Goal: Check status: Check status

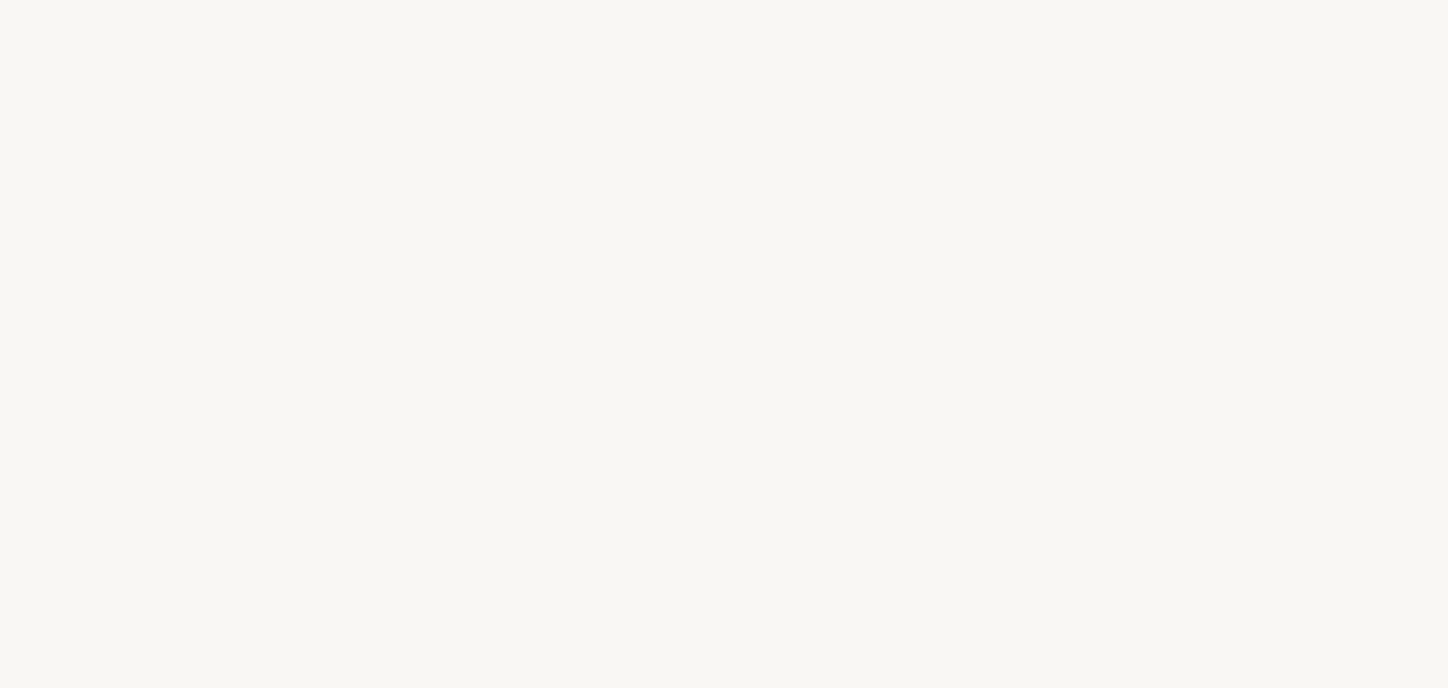
select select "US"
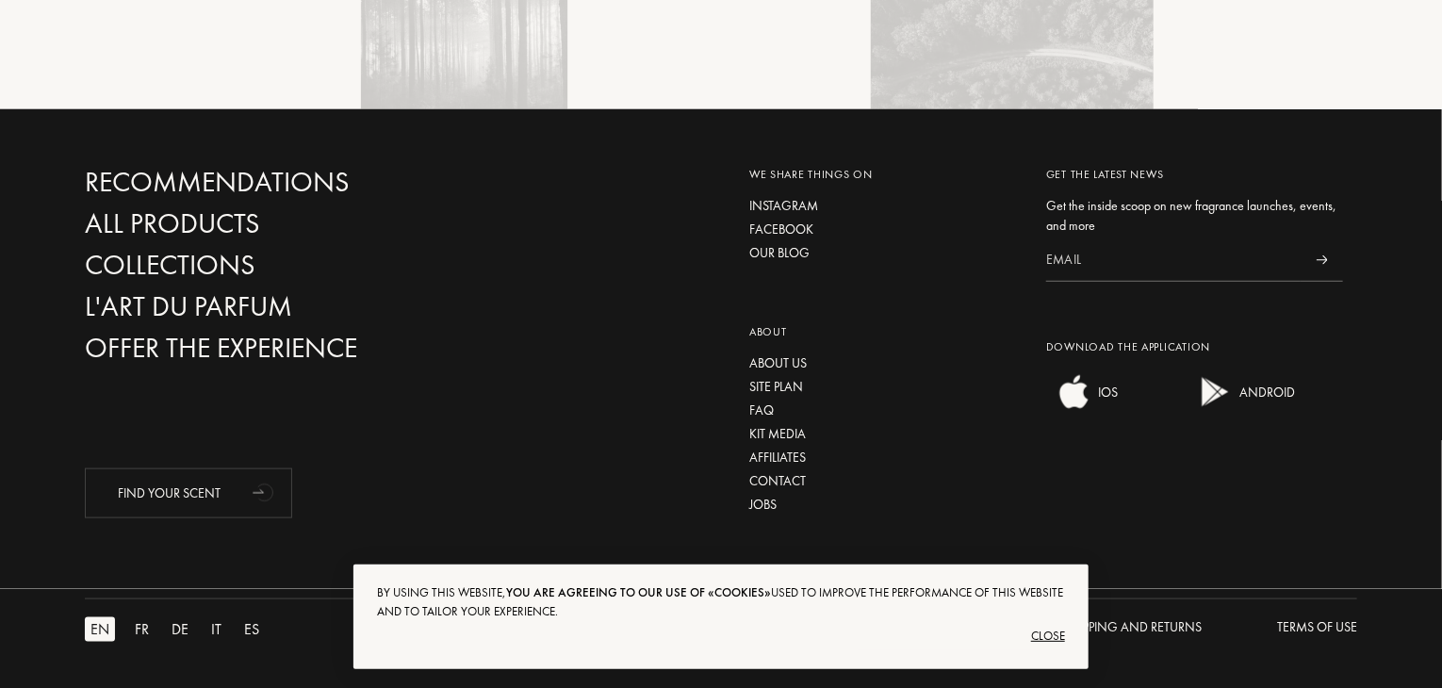
scroll to position [4574, 0]
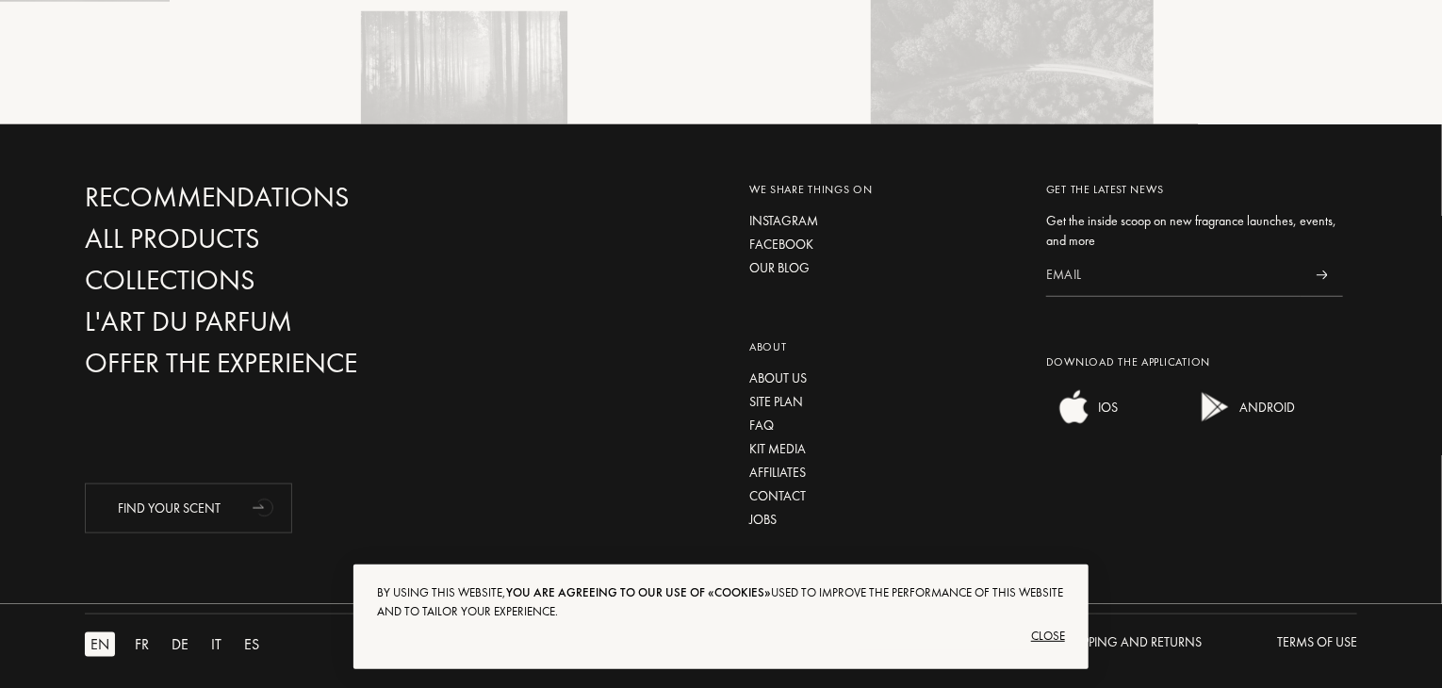
click at [1073, 627] on div "By using this website, you are agreeing to our use of «cookies» used to improve…" at bounding box center [720, 618] width 735 height 106
click at [1055, 637] on div "Close" at bounding box center [721, 636] width 688 height 30
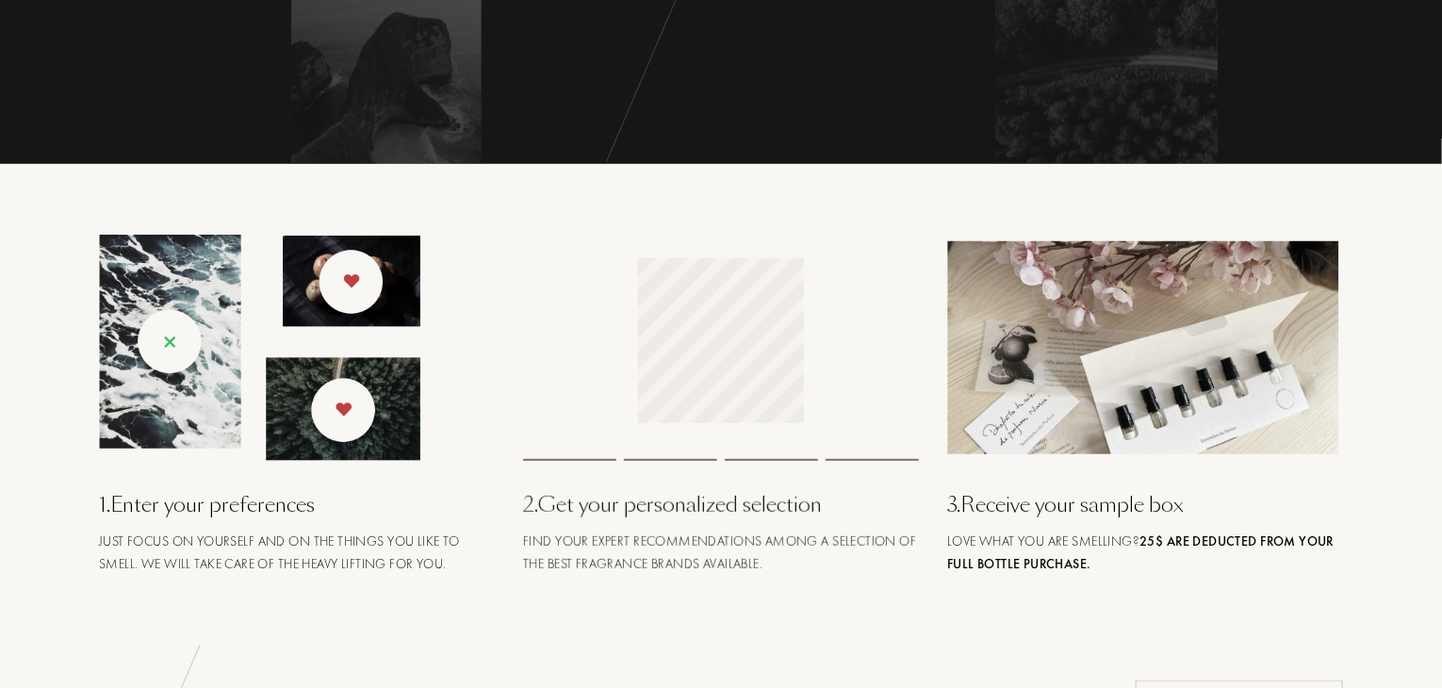
scroll to position [0, 0]
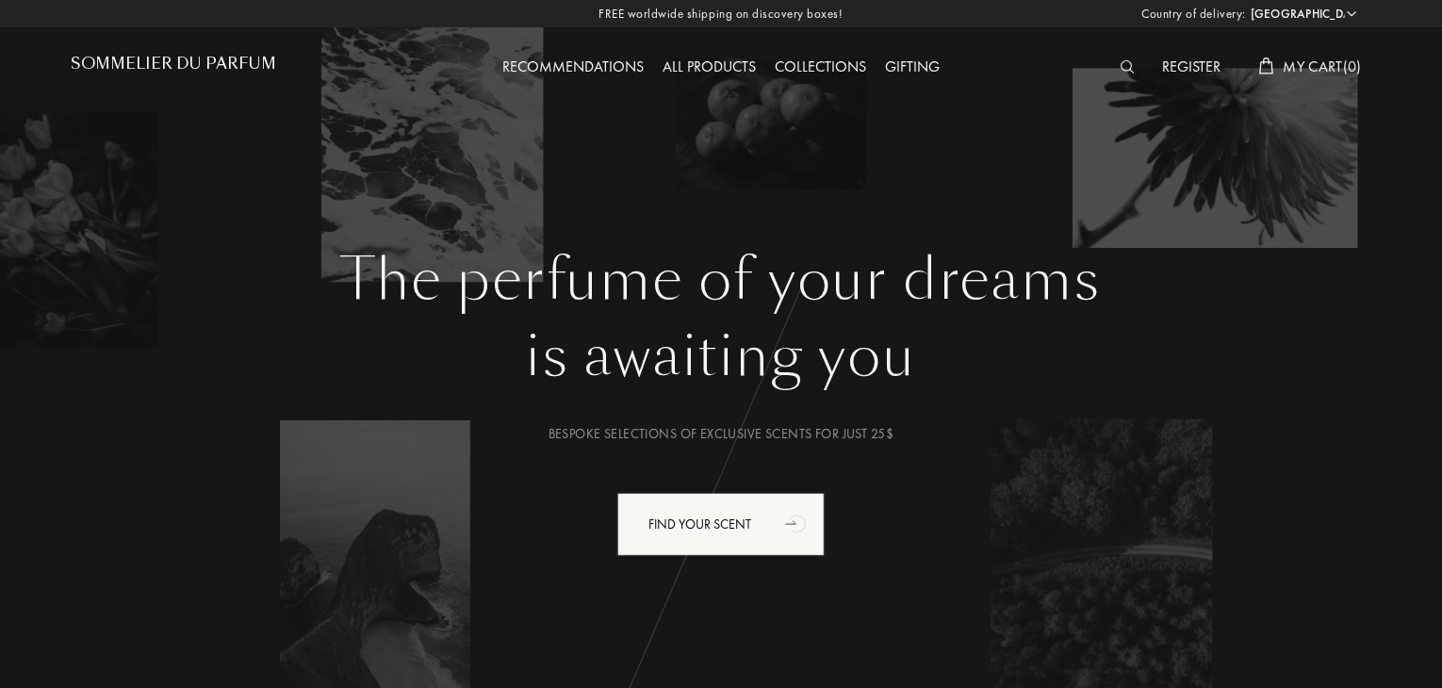
click at [1174, 61] on div "Register" at bounding box center [1192, 68] width 77 height 25
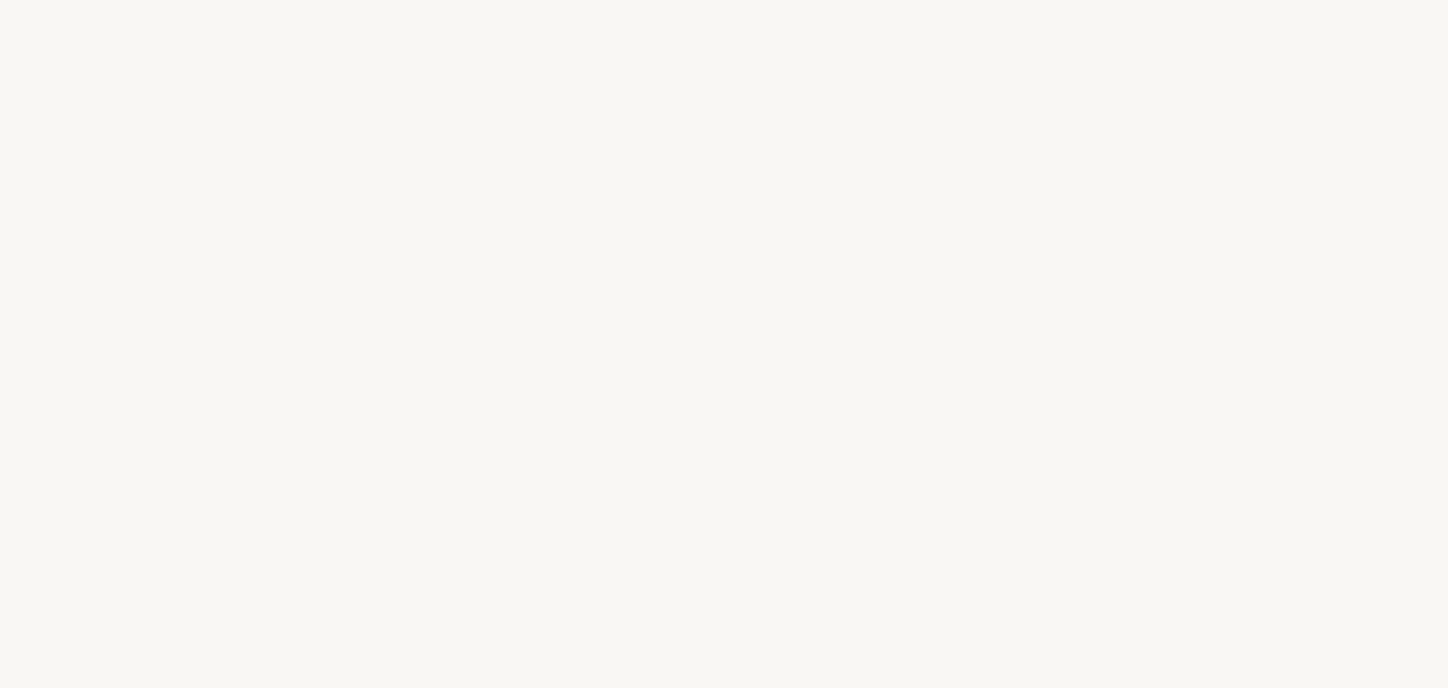
select select "US"
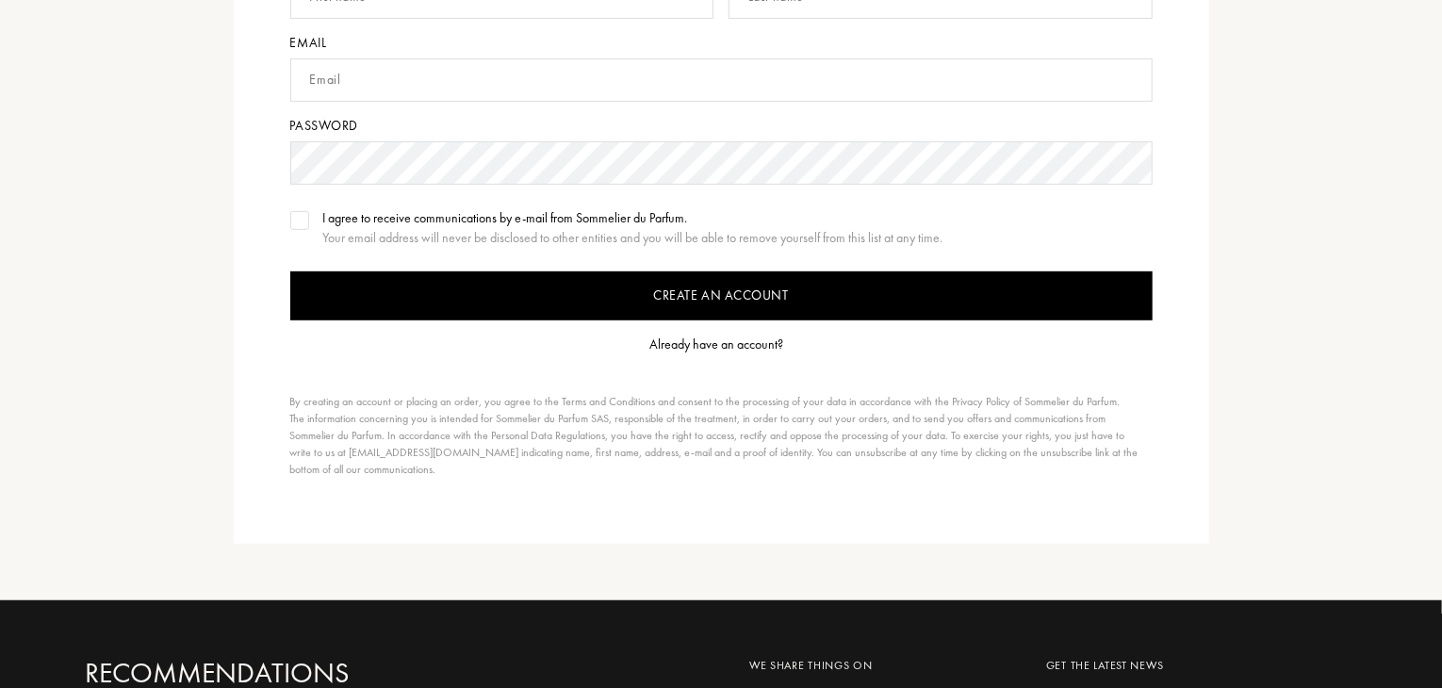
scroll to position [346, 0]
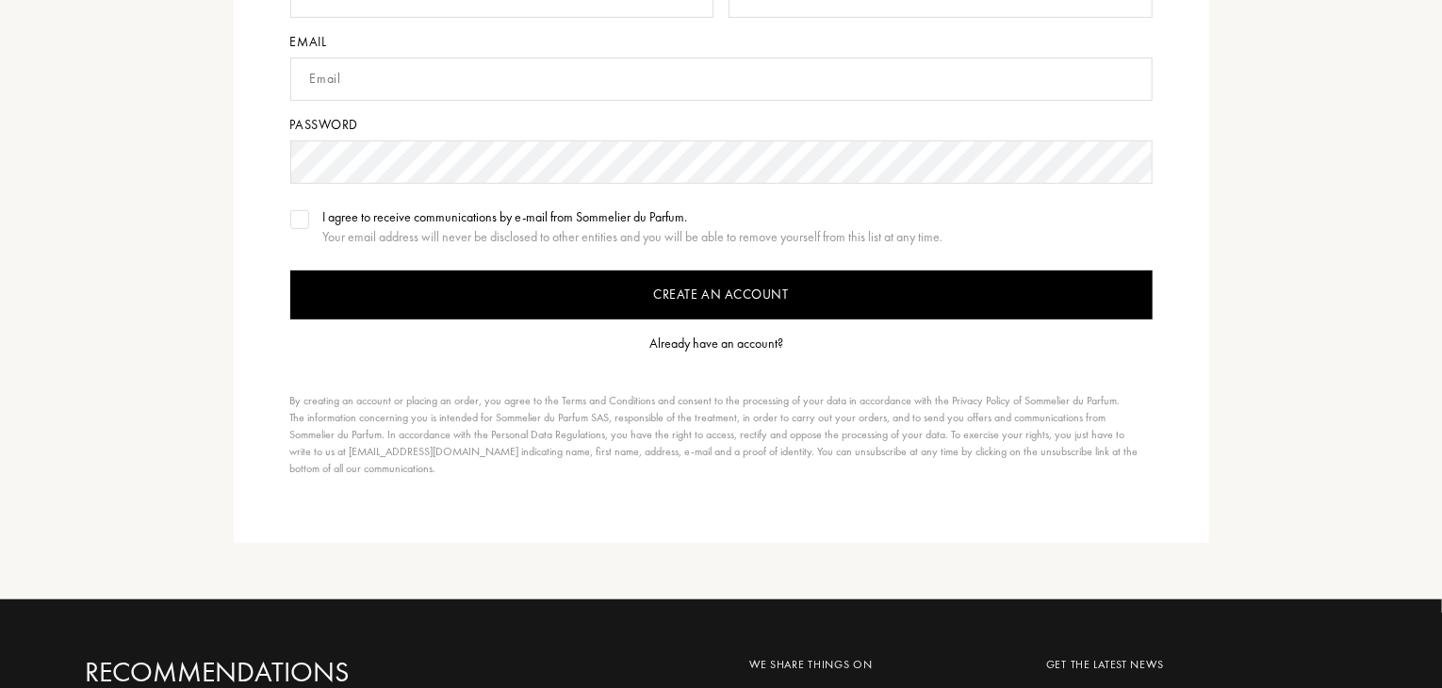
click at [742, 355] on form "Create an account First name Last name Email Password I agree to receive commun…" at bounding box center [721, 174] width 862 height 606
click at [734, 344] on div "Already have an account?" at bounding box center [716, 344] width 134 height 20
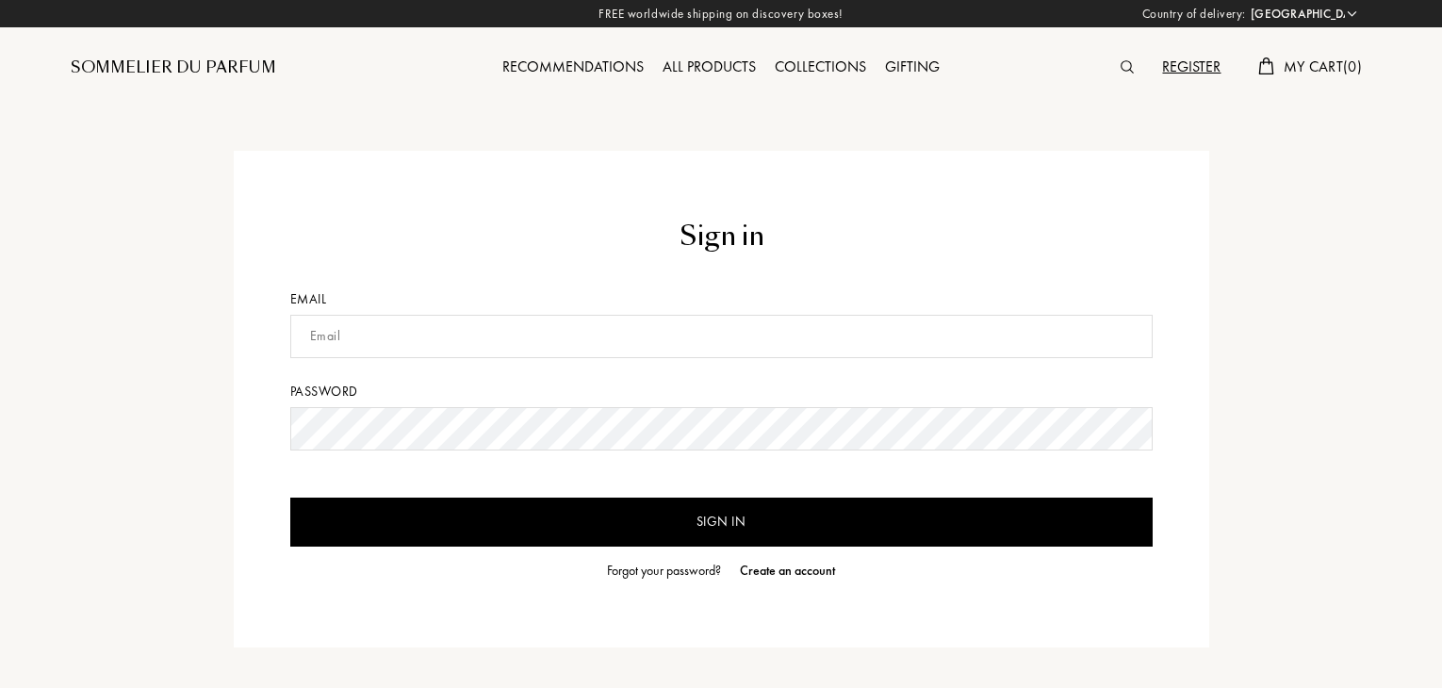
select select "US"
type input "[EMAIL_ADDRESS][DOMAIN_NAME]"
click at [664, 520] on input "Sign in" at bounding box center [721, 522] width 862 height 49
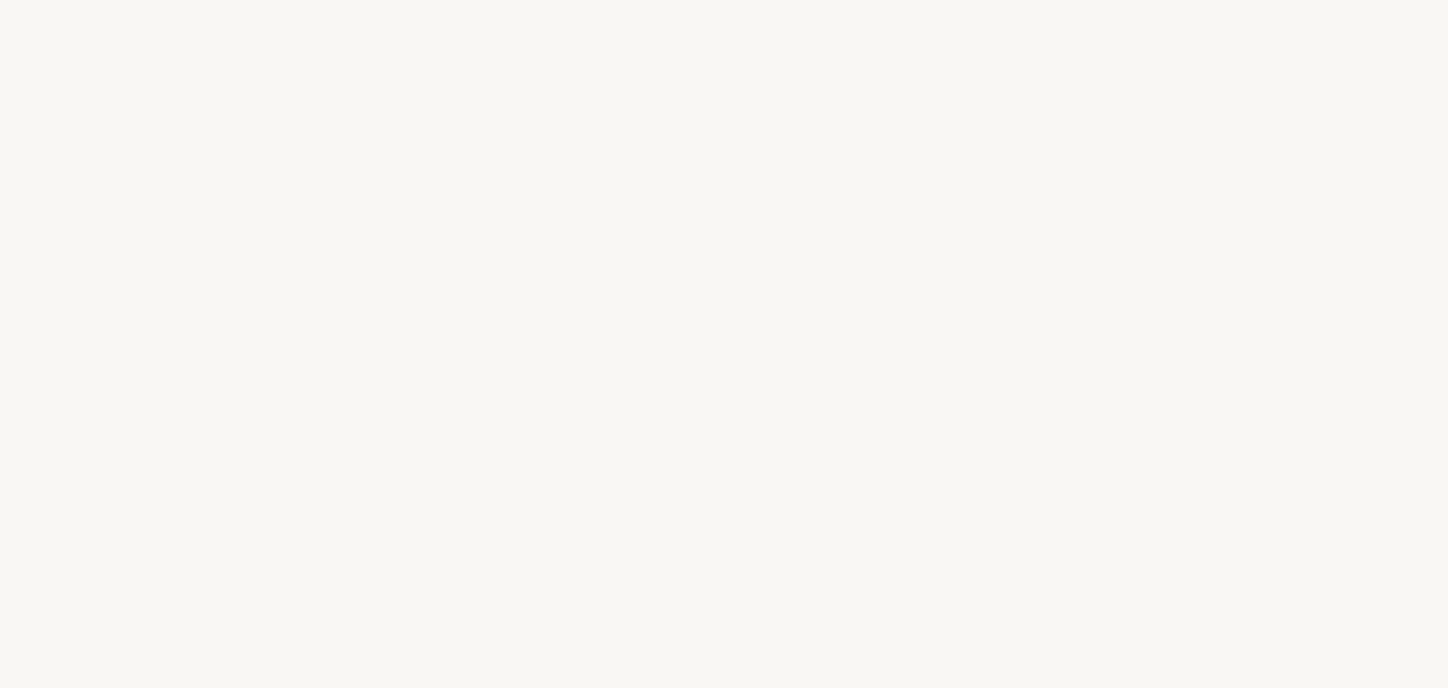
select select "US"
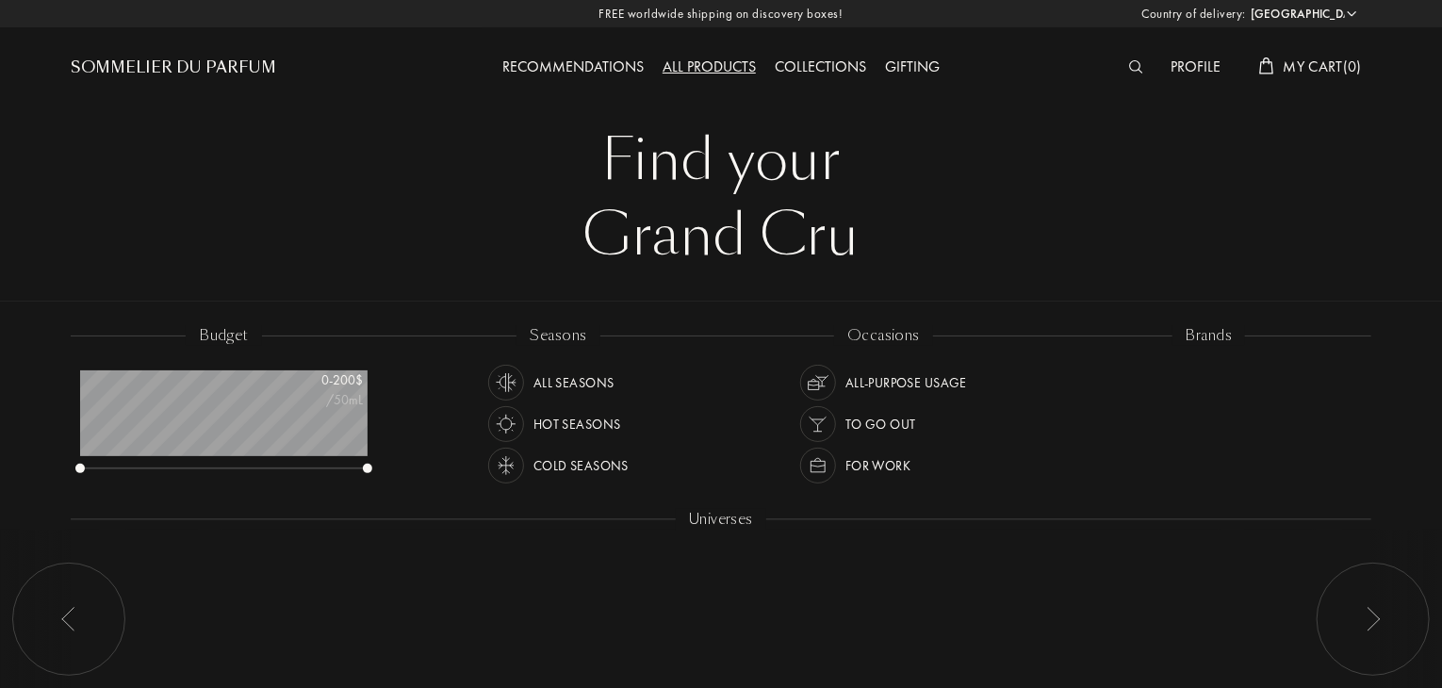
scroll to position [94, 287]
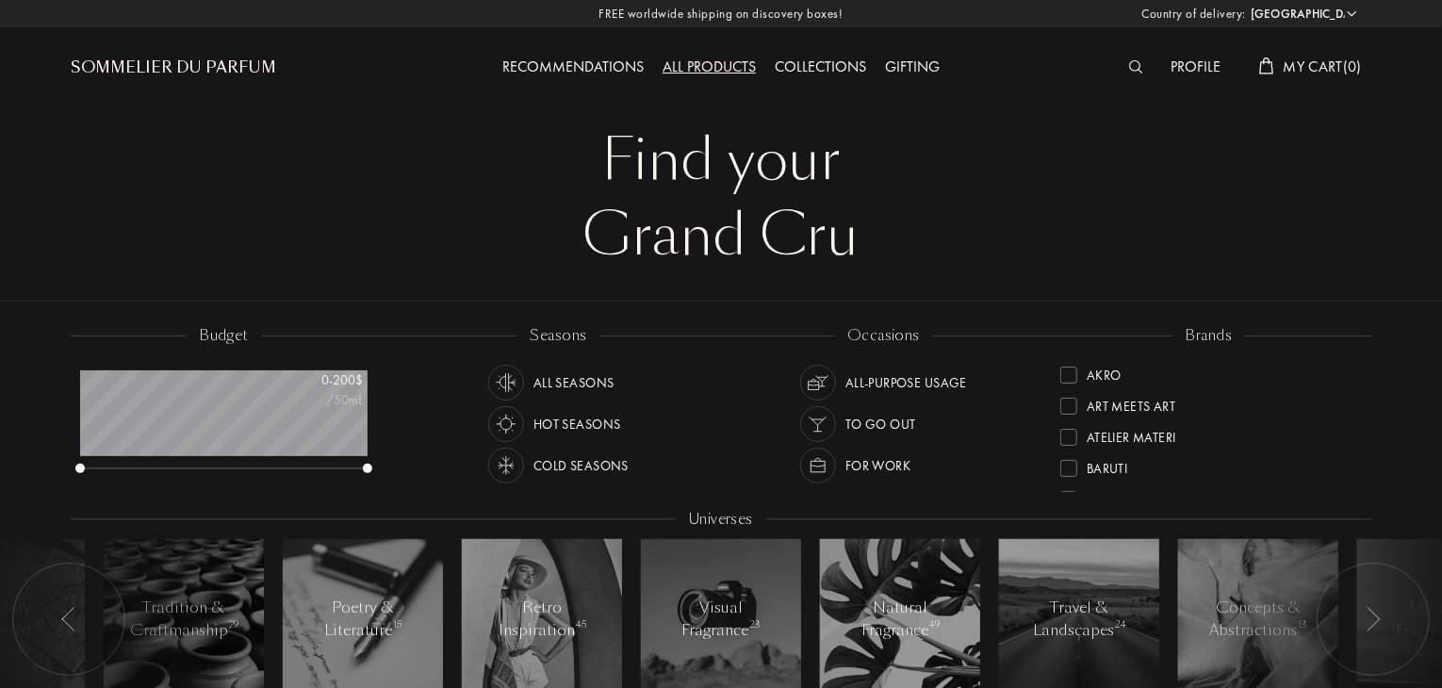
scroll to position [23, 0]
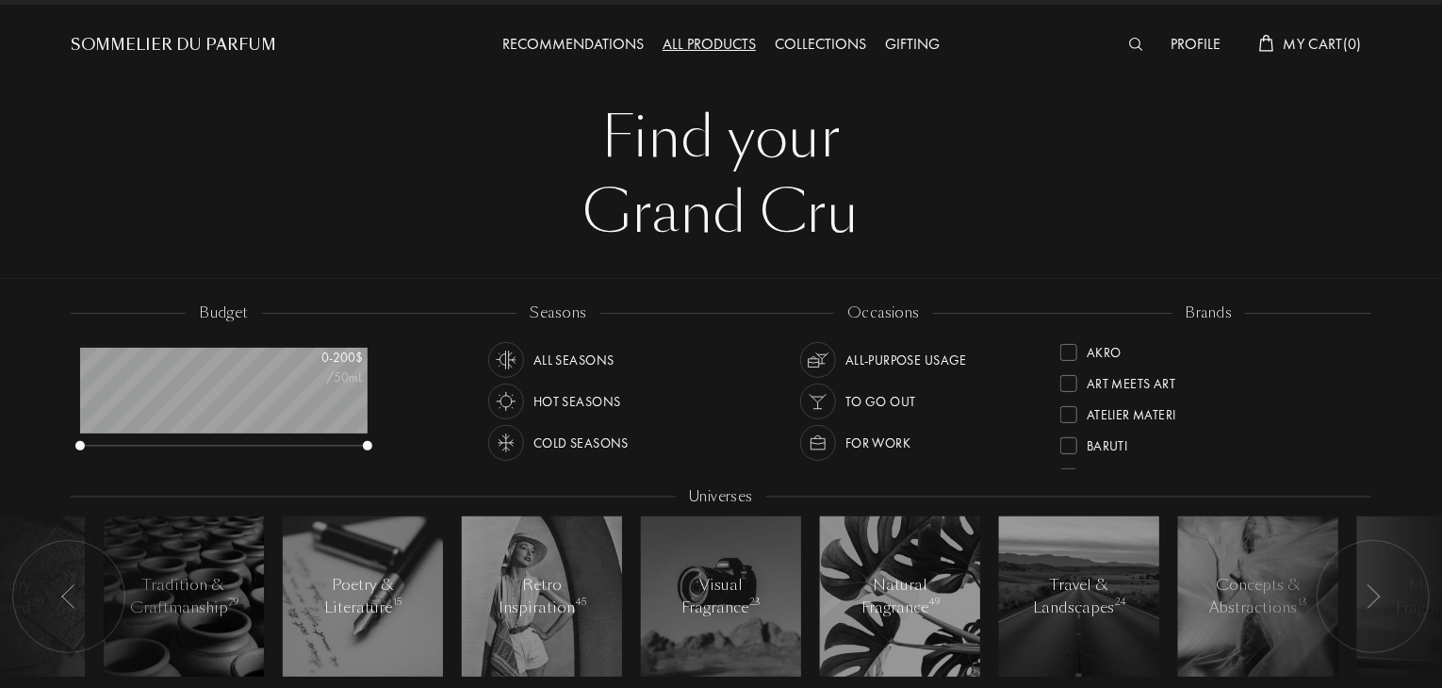
click at [1185, 45] on div "Profile" at bounding box center [1196, 45] width 69 height 25
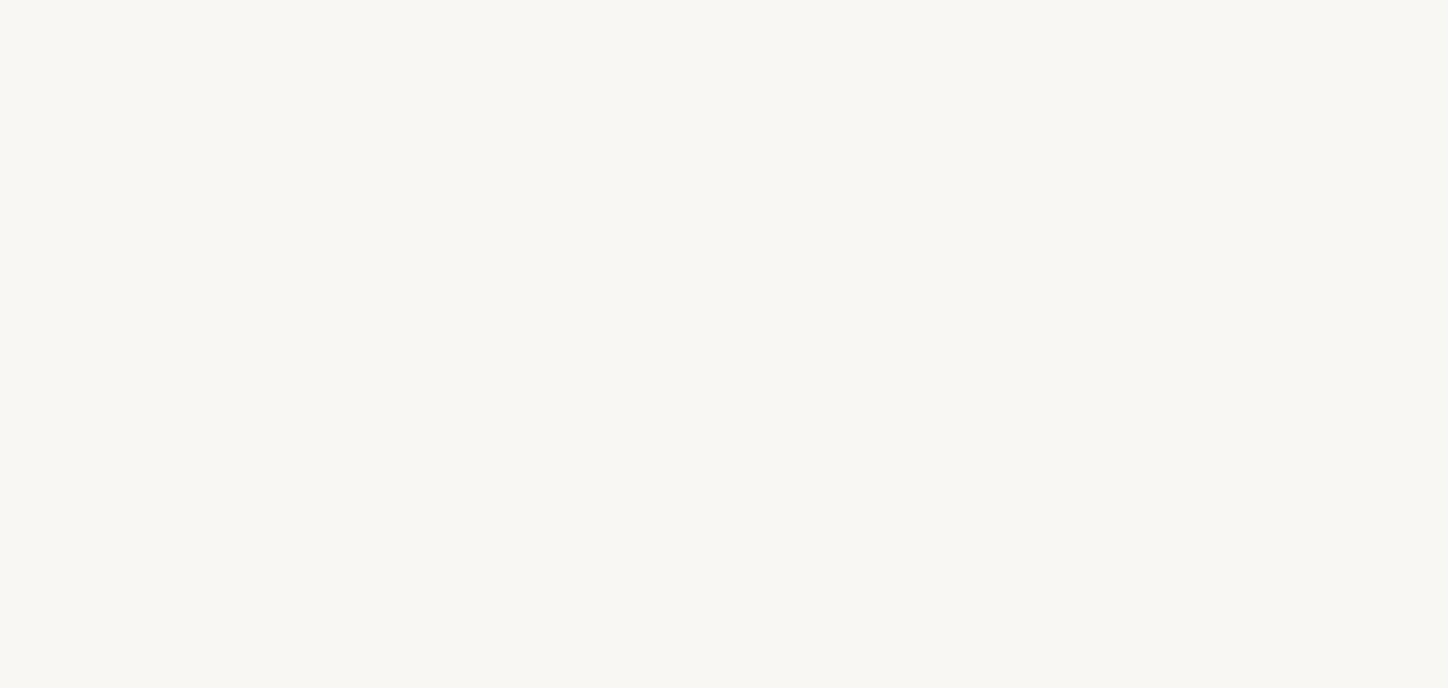
select select "US"
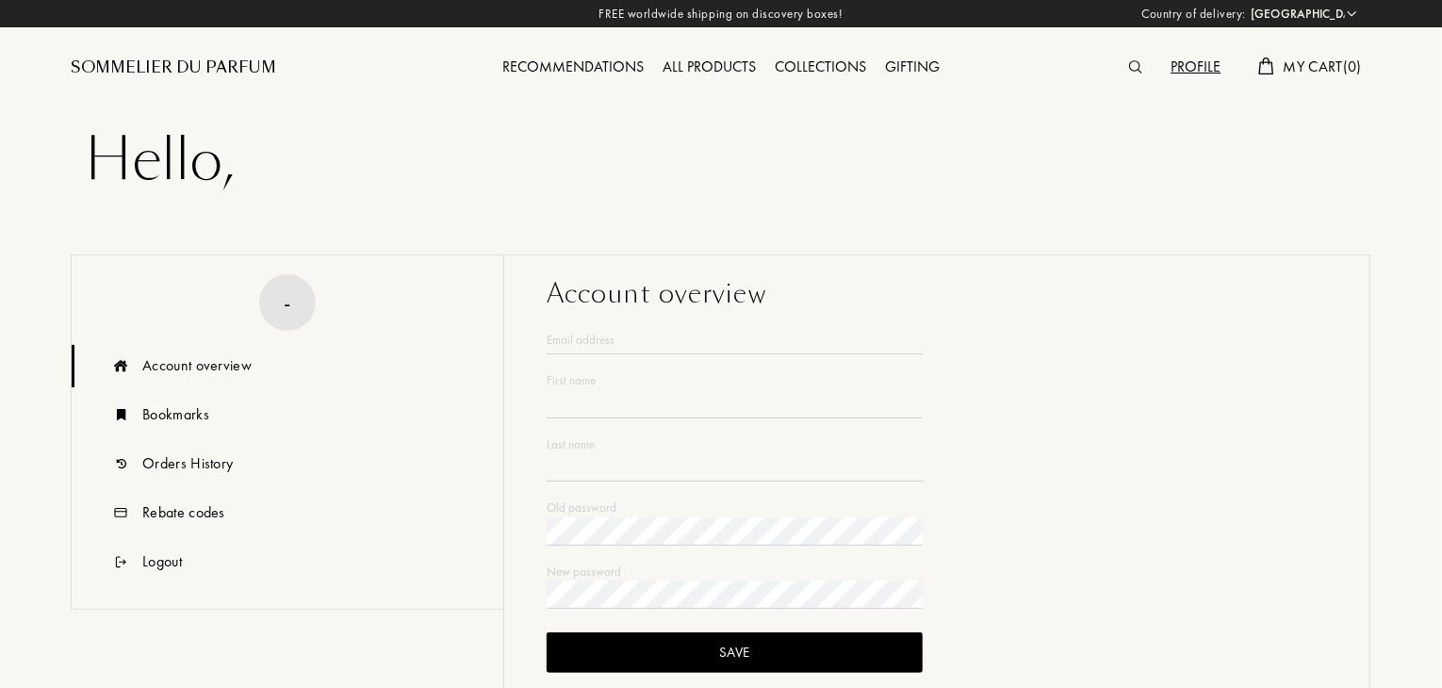
type input "Will"
type input "Paulhus"
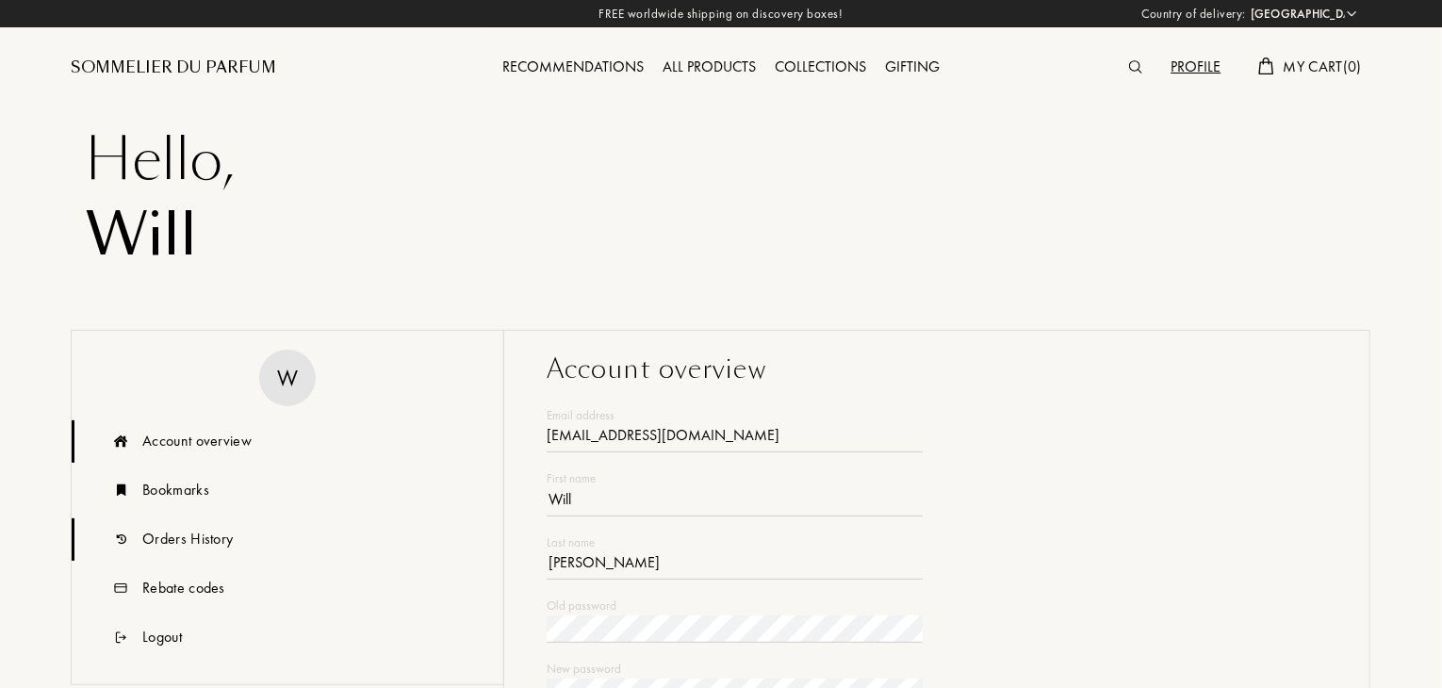
type input "nwpaulhus@gmail.com"
click at [228, 544] on div "Orders History" at bounding box center [187, 539] width 90 height 23
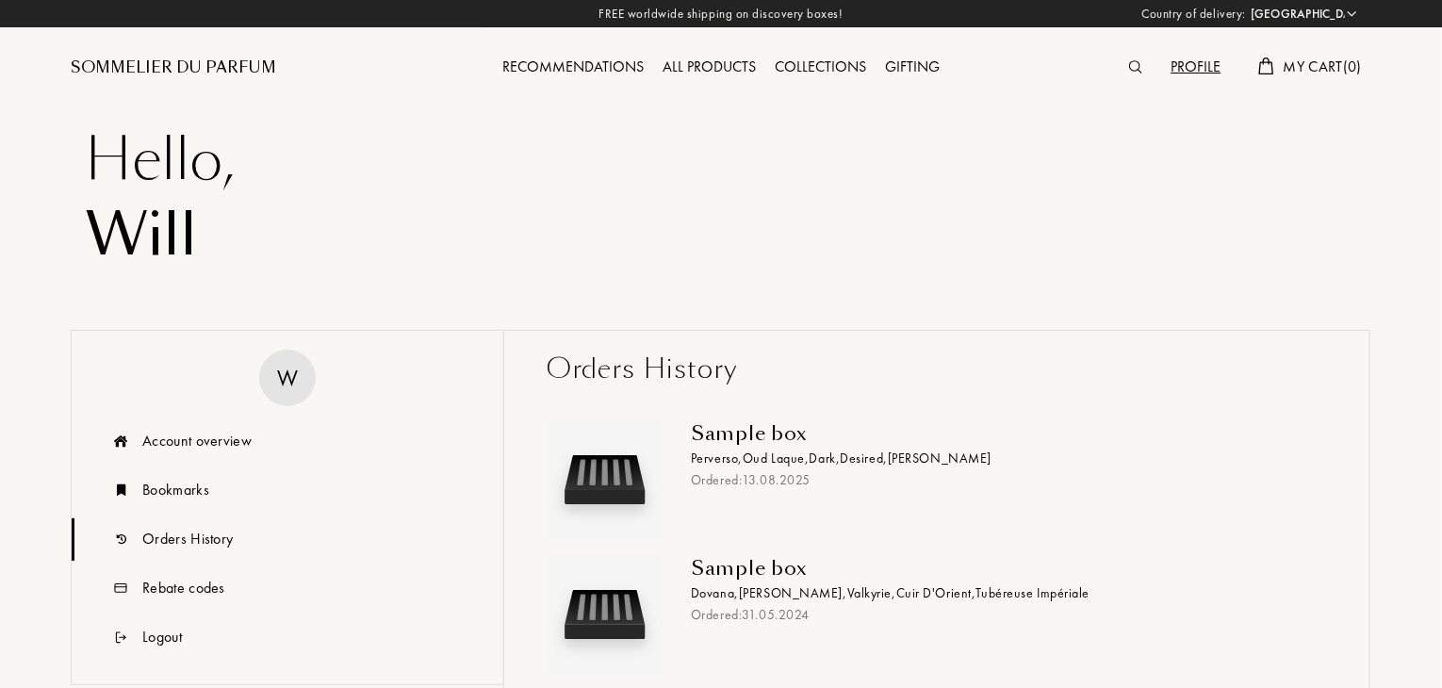
click at [798, 479] on div "Ordered: 13 . 08 . 2025" at bounding box center [1002, 480] width 622 height 20
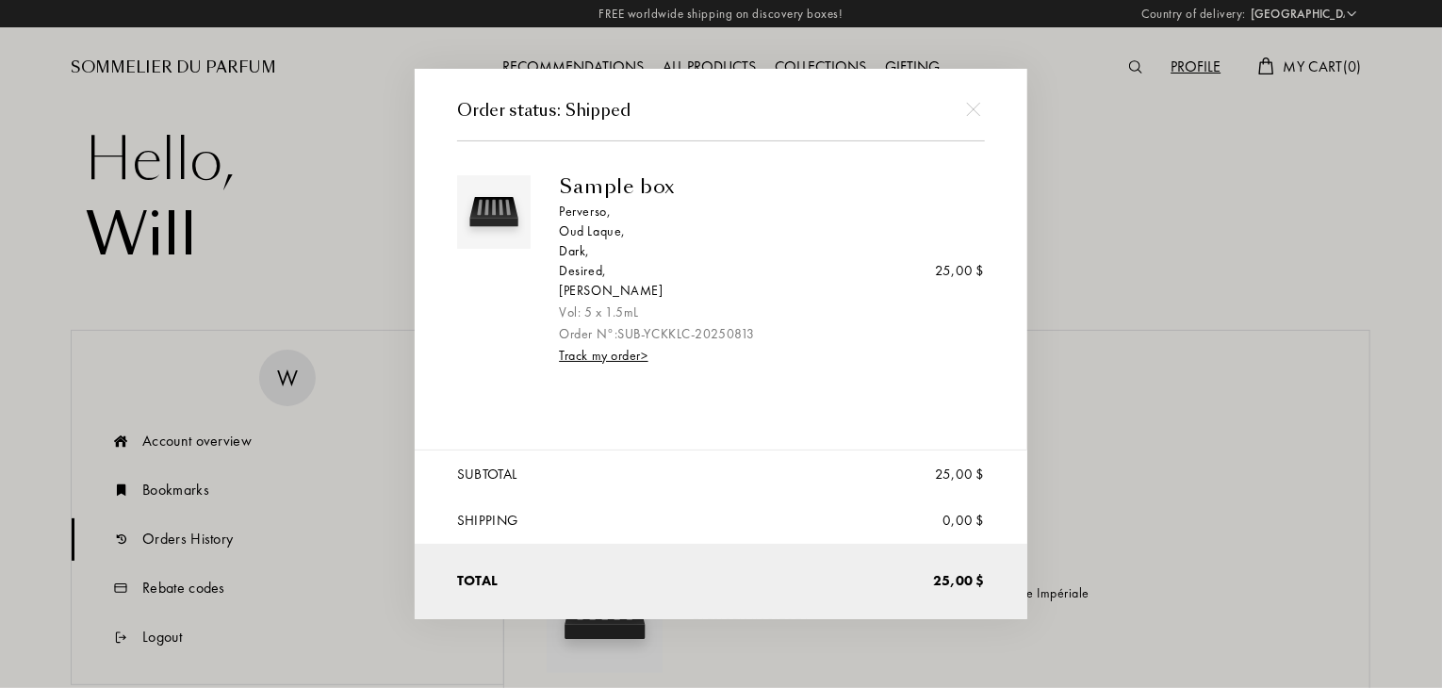
click at [624, 344] on div "Sample box Perverso , Oud Laque , Dark , Desired , Iris Ebène Vol: 5 x 1.5mL Or…" at bounding box center [765, 270] width 412 height 191
click at [625, 352] on link "Track my order >" at bounding box center [603, 355] width 89 height 17
